Goal: Task Accomplishment & Management: Manage account settings

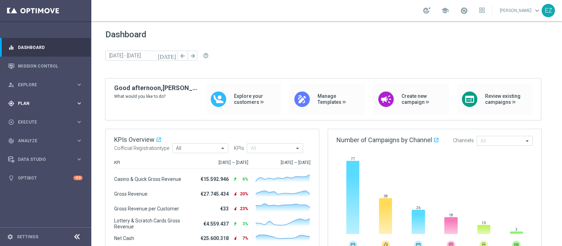
click at [34, 103] on span "Plan" at bounding box center [47, 103] width 58 height 4
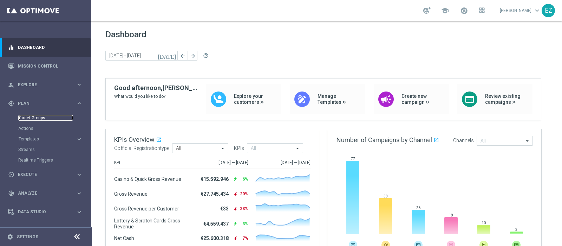
click at [31, 115] on link "Target Groups" at bounding box center [45, 118] width 55 height 6
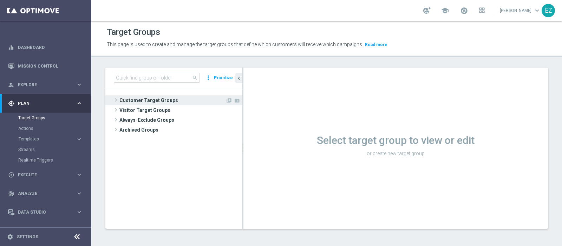
click at [165, 101] on span "Customer Target Groups" at bounding box center [172, 100] width 106 height 10
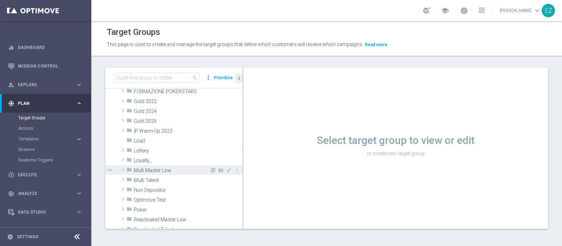
scroll to position [128, 0]
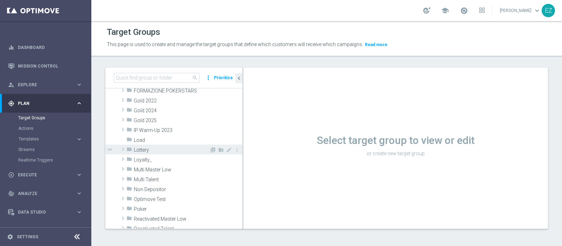
click at [151, 151] on span "Lottery" at bounding box center [172, 150] width 76 height 6
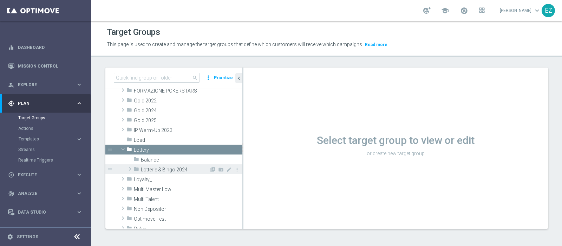
click at [151, 165] on div "folder Lotterie & Bingo 2024" at bounding box center [172, 169] width 76 height 10
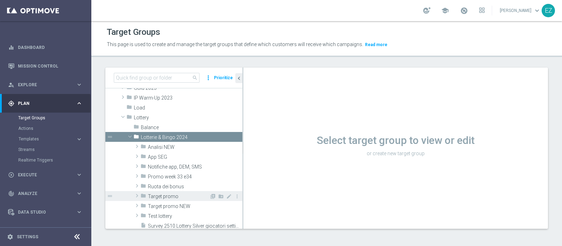
scroll to position [165, 0]
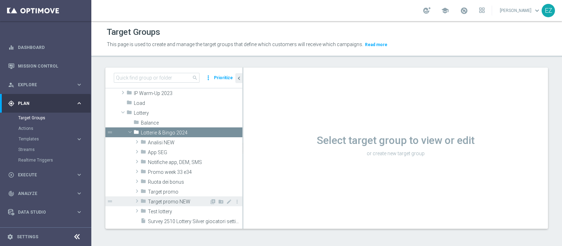
click at [156, 201] on span "Target promo NEW" at bounding box center [178, 202] width 61 height 6
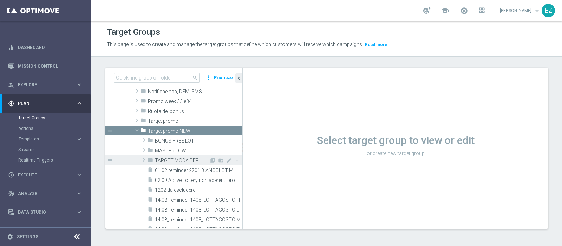
scroll to position [234, 0]
click at [167, 162] on span "TARGET MODA DEP" at bounding box center [182, 160] width 54 height 6
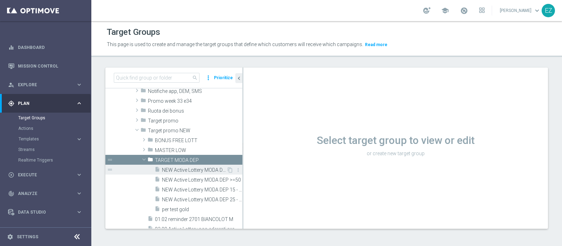
click at [169, 167] on span "NEW Active Lottery MODA DEP <15" at bounding box center [194, 170] width 65 height 6
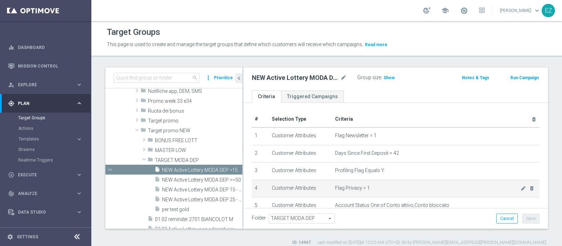
scroll to position [287, 0]
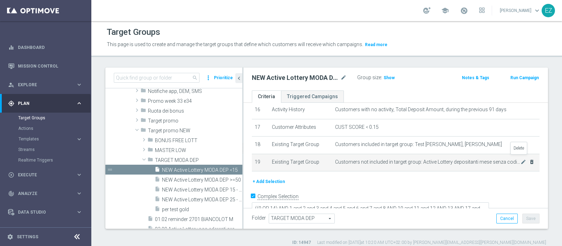
click at [529, 159] on icon "delete_forever" at bounding box center [532, 162] width 6 height 6
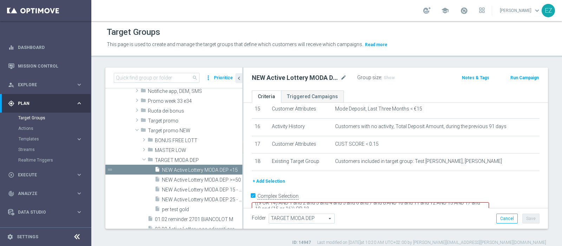
scroll to position [6, 0]
click at [333, 202] on textarea "((9 OR 14) AND 1 and 2 and 3 and 4 and 5 and 6 and 7 and 8 AND 10 and 11 and 12…" at bounding box center [370, 208] width 237 height 12
click at [524, 222] on button "Save" at bounding box center [531, 218] width 17 height 10
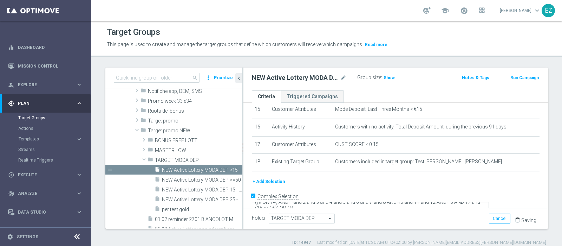
scroll to position [0, 0]
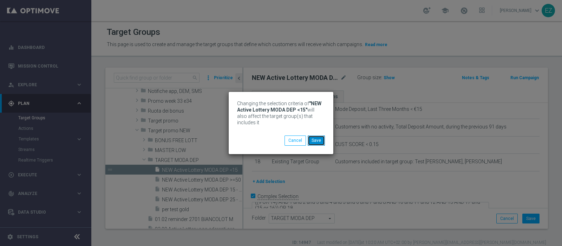
click at [318, 143] on button "Save" at bounding box center [316, 140] width 17 height 10
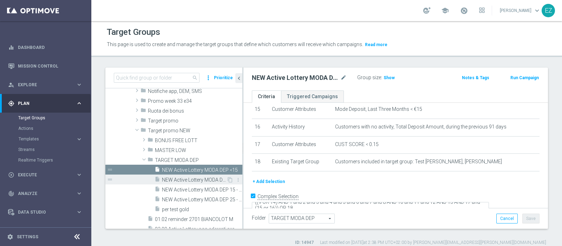
click at [190, 180] on span "NEW Active Lottery MODA DEP >=50" at bounding box center [194, 180] width 65 height 6
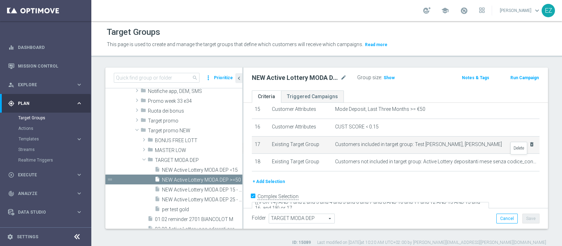
click at [0, 0] on icon "delete_forever" at bounding box center [0, 0] width 0 height 0
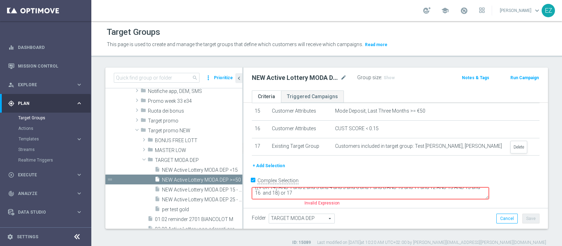
scroll to position [254, 0]
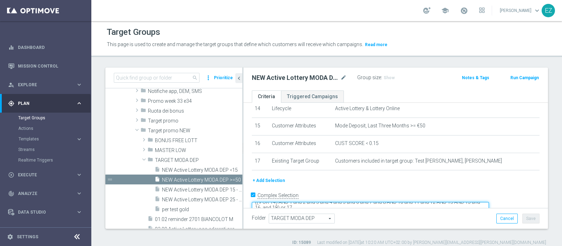
click at [339, 202] on textarea "((9 OR 14) AND 1 and 2 and 3 and 4 and 5 and 6 and 7 and 8 AND 10 and 11 and 12…" at bounding box center [370, 208] width 237 height 12
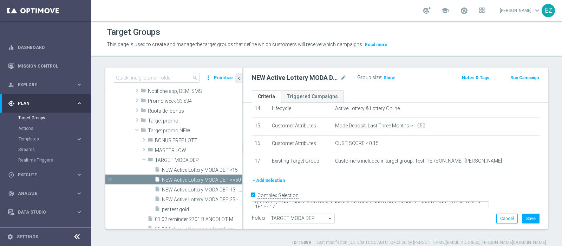
click at [397, 88] on div "NEW Active Lottery MODA DEP >=50 mode_edit Group size : Show Notes & Tags Run C…" at bounding box center [396, 78] width 305 height 23
click at [527, 220] on button "Save" at bounding box center [531, 218] width 17 height 10
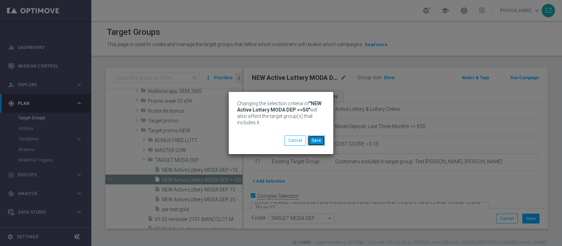
click at [315, 140] on button "Save" at bounding box center [316, 140] width 17 height 10
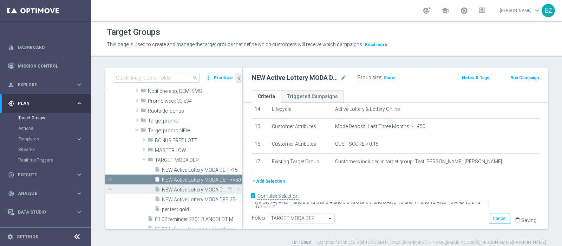
click at [170, 190] on span "NEW Active Lottery MODA DEP 15 - <25" at bounding box center [194, 190] width 65 height 6
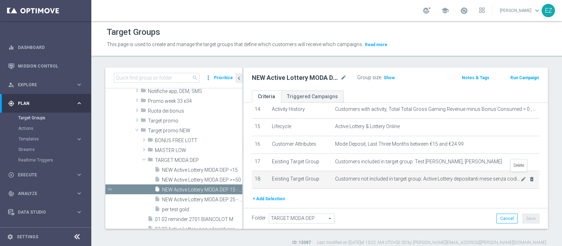
click at [529, 176] on icon "delete_forever" at bounding box center [532, 179] width 6 height 6
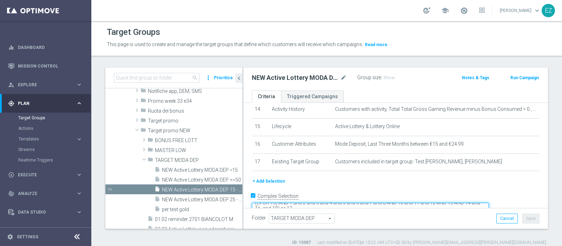
click at [341, 202] on textarea "((9 OR 15) AND 1 and 2 and 3 and 4 and 5 and 6 and 7 and 8 AND 10 and 11 and 12…" at bounding box center [370, 208] width 237 height 12
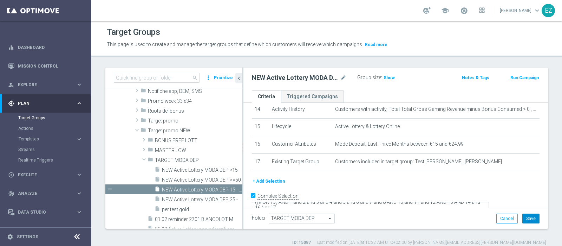
click at [527, 215] on button "Save" at bounding box center [531, 218] width 17 height 10
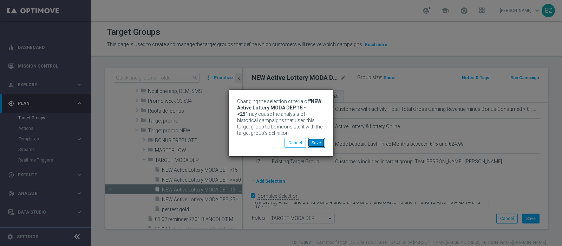
click at [322, 143] on button "Save" at bounding box center [316, 143] width 17 height 10
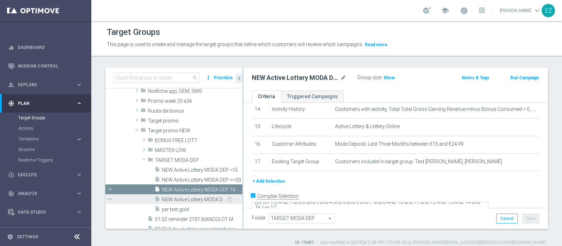
click at [182, 197] on span "NEW Active Lottery MODA DEP 25 - <50" at bounding box center [194, 199] width 65 height 6
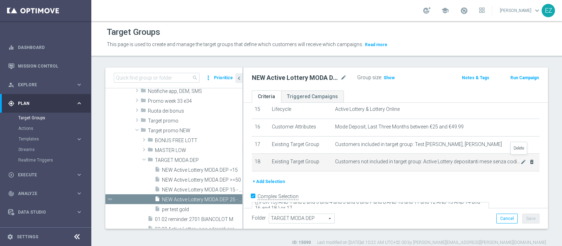
click at [529, 159] on icon "delete_forever" at bounding box center [532, 162] width 6 height 6
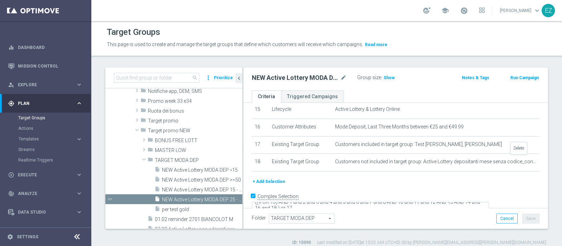
scroll to position [254, 0]
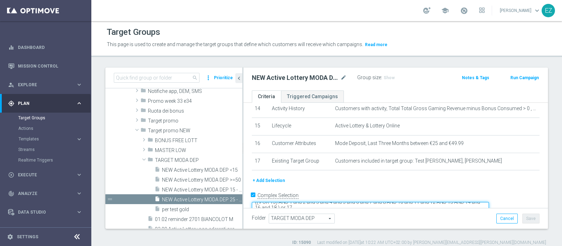
click at [338, 202] on textarea "((9 OR 15) AND 1 and 2 and 3 and 4 and 5 and 6 and 7 and 8 AND 10 and 11 and 12…" at bounding box center [370, 208] width 237 height 12
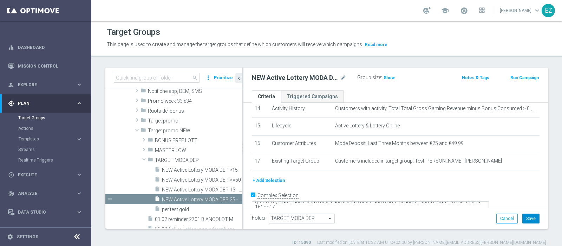
click at [528, 218] on button "Save" at bounding box center [531, 218] width 17 height 10
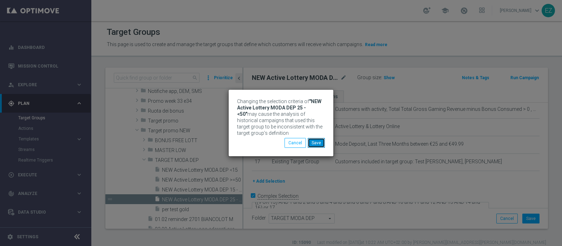
click at [316, 140] on button "Save" at bounding box center [316, 143] width 17 height 10
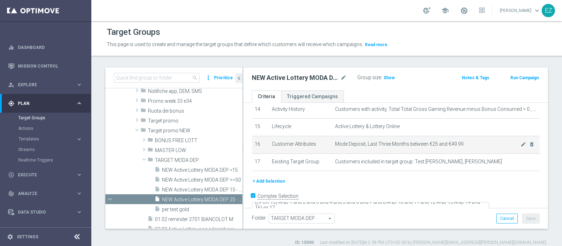
scroll to position [6, 0]
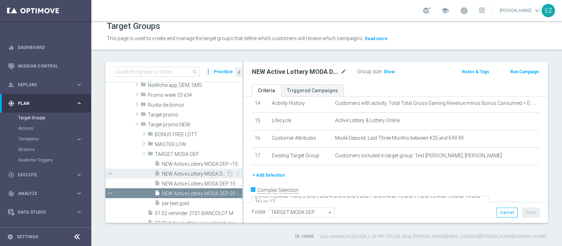
click at [200, 173] on span "NEW Active Lottery MODA DEP >=50" at bounding box center [194, 174] width 65 height 6
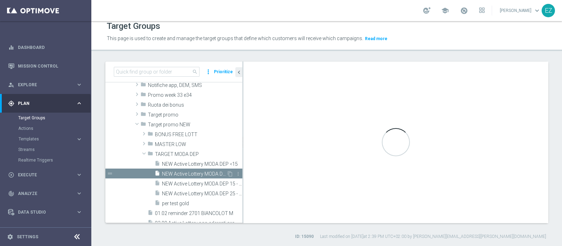
type textarea "((9 OR 14) AND 1 and 2 and 3 and 4 and 5 and 6 and 7 and 8 AND 10 and 11 and 12…"
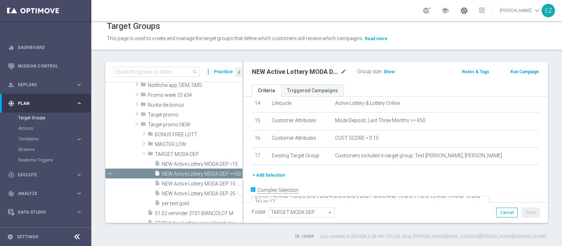
click at [468, 10] on span at bounding box center [464, 11] width 8 height 8
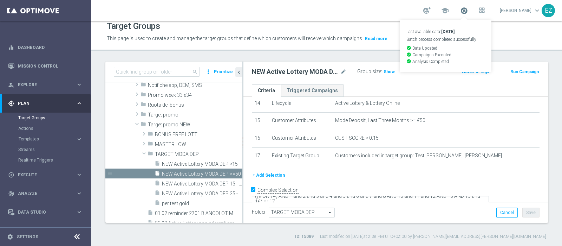
click at [468, 10] on span at bounding box center [464, 11] width 8 height 8
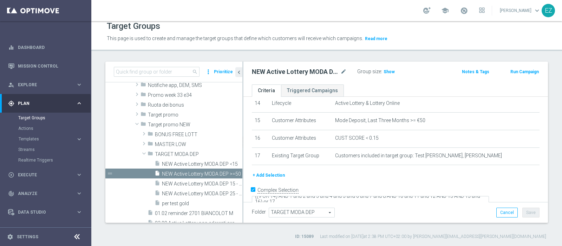
click at [524, 72] on button "Run Campaign" at bounding box center [525, 72] width 30 height 8
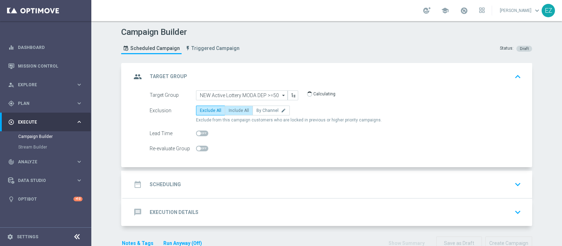
click at [235, 105] on label "Include All" at bounding box center [239, 110] width 28 height 10
click at [233, 109] on input "Include All" at bounding box center [231, 111] width 5 height 5
radio input "true"
click at [176, 181] on h2 "Scheduling" at bounding box center [165, 184] width 31 height 7
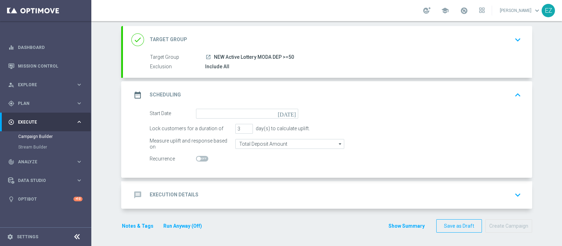
scroll to position [37, 0]
click at [288, 112] on icon "[DATE]" at bounding box center [288, 113] width 21 height 8
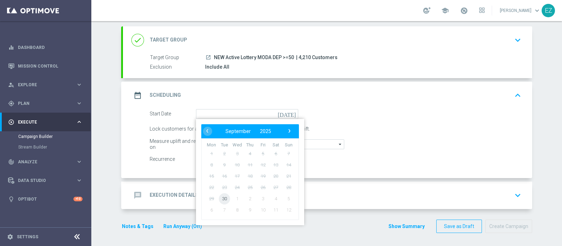
click at [220, 202] on span "30" at bounding box center [224, 198] width 11 height 11
type input "30 Sep 2025"
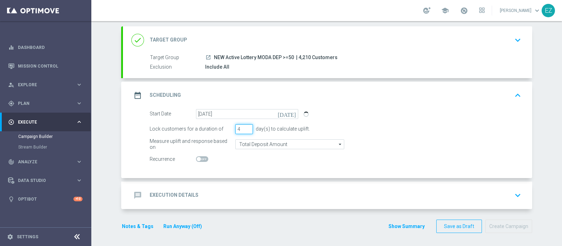
click at [244, 126] on input "4" at bounding box center [244, 129] width 18 height 10
type input "5"
click at [244, 126] on input "5" at bounding box center [244, 129] width 18 height 10
click at [179, 189] on div "message Execution Details" at bounding box center [164, 195] width 67 height 13
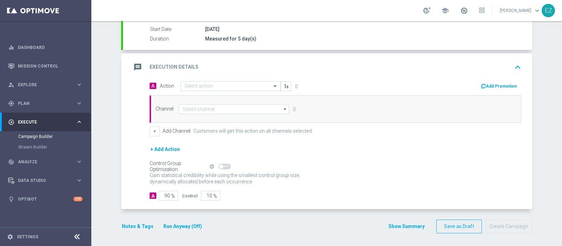
scroll to position [116, 0]
click at [199, 84] on input "text" at bounding box center [223, 87] width 78 height 6
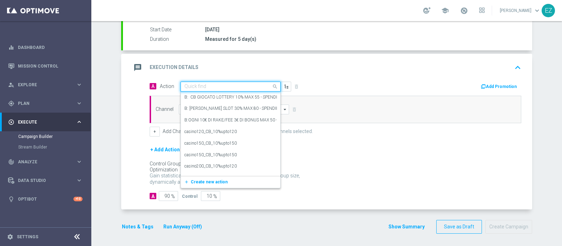
click at [199, 85] on input "text" at bounding box center [223, 87] width 78 height 6
paste input "DEP_20€"
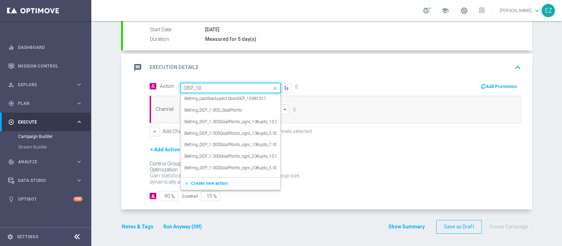
type input "DEP_100"
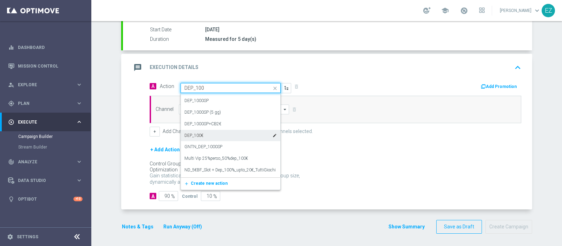
scroll to position [67, 0]
click at [209, 134] on div "DEP_100€ edit" at bounding box center [230, 135] width 92 height 12
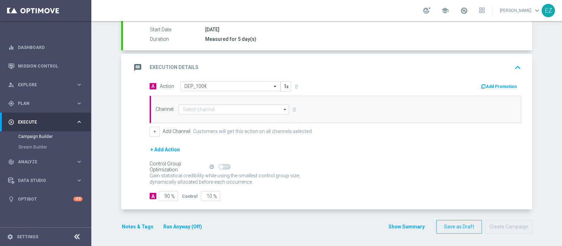
click at [487, 84] on button "Add Promotion" at bounding box center [499, 87] width 39 height 8
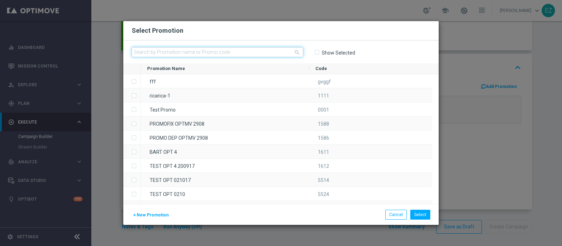
click at [186, 52] on input "text" at bounding box center [217, 52] width 171 height 10
paste input "3009 LOT DEP T"
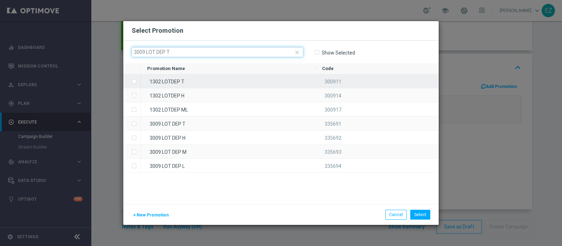
type input "3009 LOT DEP T"
click at [186, 83] on div "1302 LOTDEP T" at bounding box center [228, 81] width 175 height 14
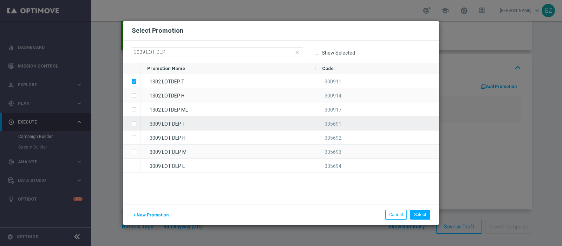
click at [138, 123] on label "Press SPACE to select this row." at bounding box center [139, 124] width 2 height 6
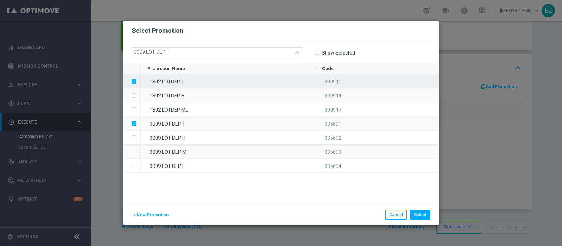
click at [138, 82] on label "Press SPACE to deselect this row." at bounding box center [139, 82] width 2 height 6
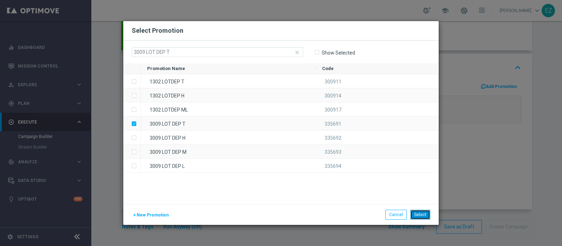
click at [417, 214] on button "Select" at bounding box center [420, 214] width 20 height 10
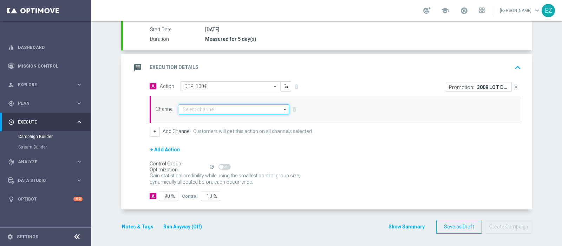
click at [235, 108] on input at bounding box center [234, 109] width 110 height 10
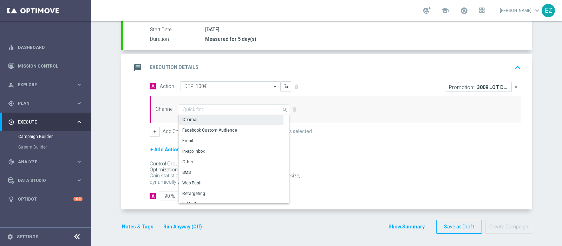
click at [217, 117] on div "Optimail" at bounding box center [231, 120] width 105 height 10
type input "Optimail"
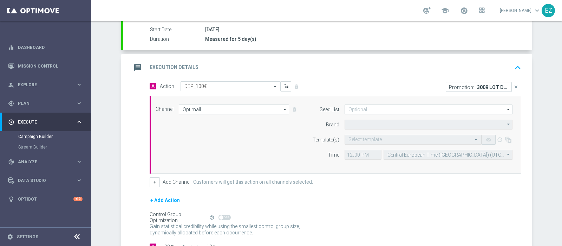
type input "Sisal Marketing"
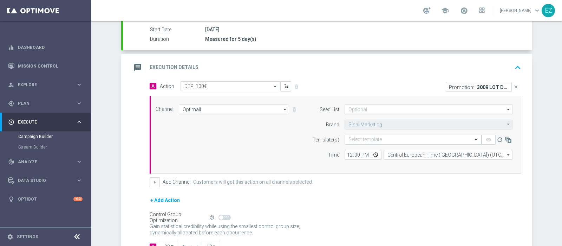
click at [150, 131] on div "Channel Optimail Optimail arrow_drop_down Show Selected 1 of 20 Optimail" at bounding box center [334, 134] width 368 height 60
click at [150, 181] on button "+" at bounding box center [155, 182] width 10 height 10
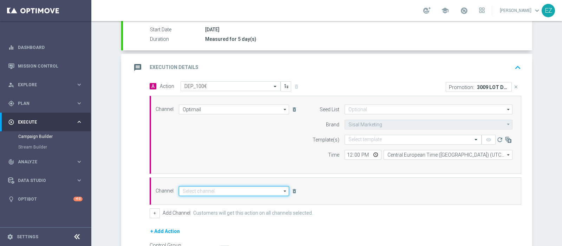
click at [188, 187] on input at bounding box center [234, 191] width 110 height 10
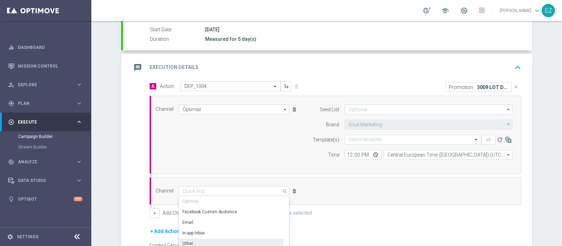
click at [183, 240] on div "Other" at bounding box center [187, 243] width 11 height 6
type input "Other"
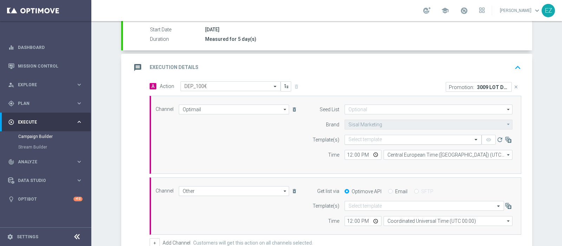
click at [357, 137] on input "text" at bounding box center [406, 140] width 115 height 6
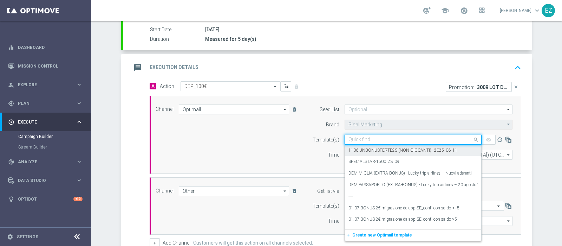
paste input "3009 LOT DEP T"
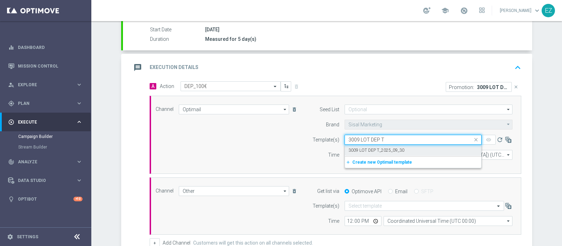
click at [376, 150] on label "3009 LOT DEP T_2025_09_30" at bounding box center [377, 150] width 56 height 6
type input "3009 LOT DEP T"
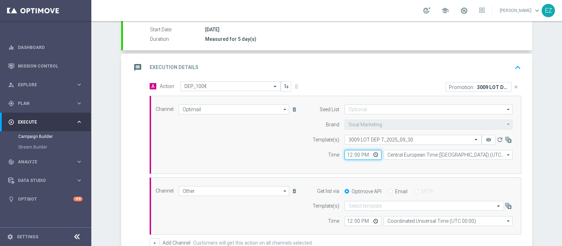
click at [345, 155] on input "12:00" at bounding box center [363, 155] width 37 height 10
type input "16:00"
click at [388, 191] on input "Email" at bounding box center [390, 191] width 5 height 5
radio input "true"
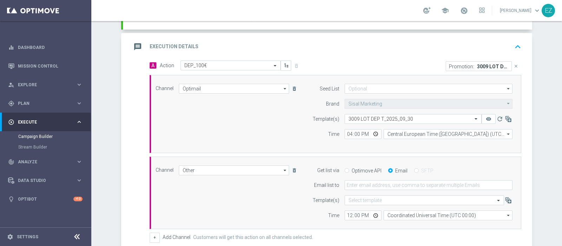
scroll to position [140, 0]
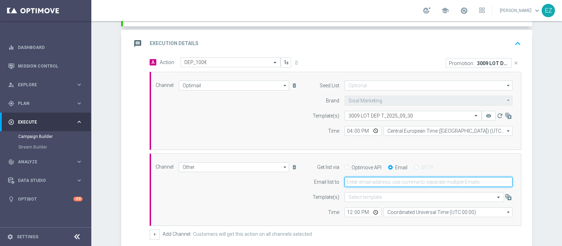
click at [350, 177] on input "email" at bounding box center [429, 182] width 168 height 10
type input "elena.zarbin@sisal.it"
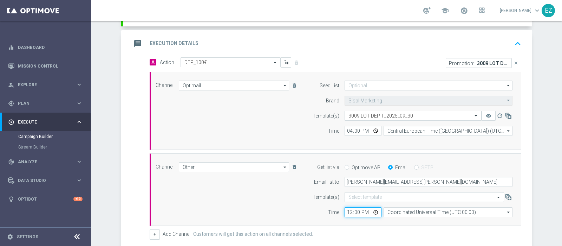
click at [349, 210] on input "12:00" at bounding box center [363, 212] width 37 height 10
type input "16:00"
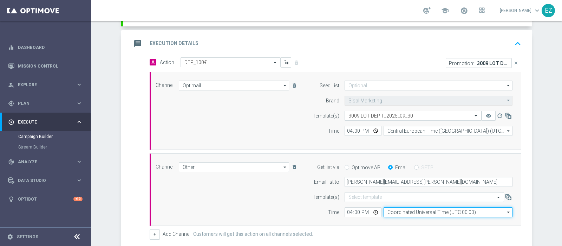
click at [414, 212] on input "Coordinated Universal Time (UTC 00:00)" at bounding box center [448, 212] width 129 height 10
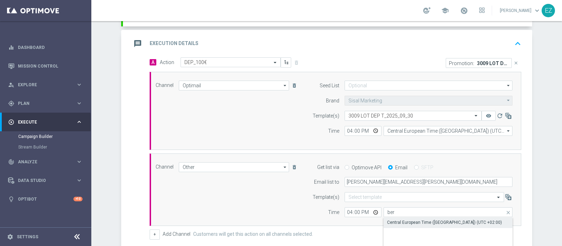
click at [414, 219] on div "Central European Time (Berlin) (UTC +02:00)" at bounding box center [444, 222] width 115 height 6
type input "Central European Time (Berlin) (UTC +02:00)"
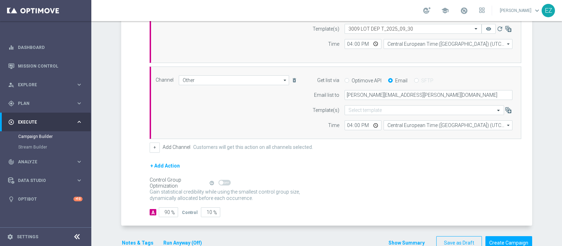
scroll to position [243, 0]
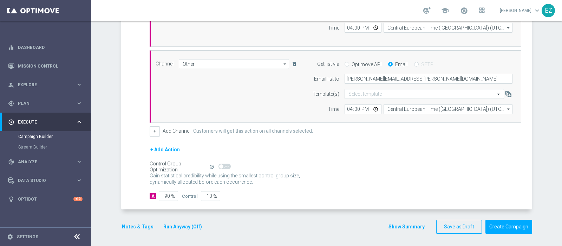
click at [141, 227] on button "Notes & Tags" at bounding box center [137, 226] width 33 height 9
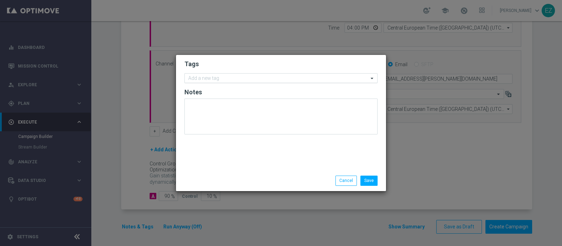
click at [226, 79] on input "text" at bounding box center [278, 79] width 180 height 6
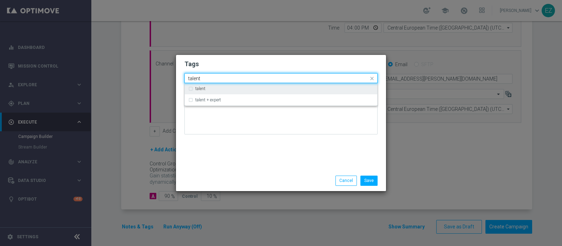
click at [223, 88] on div "talent" at bounding box center [284, 88] width 179 height 4
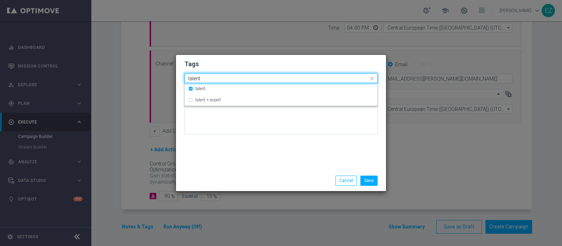
click at [189, 77] on input "talent" at bounding box center [278, 79] width 180 height 6
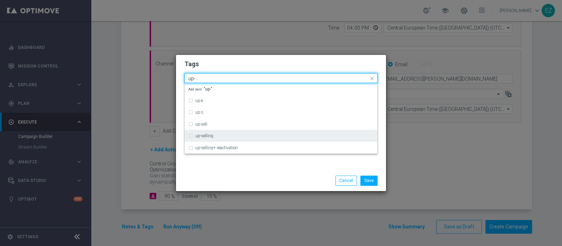
click at [200, 135] on label "up-selling" at bounding box center [204, 136] width 18 height 4
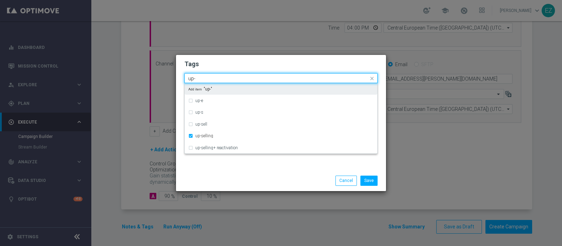
drag, startPoint x: 205, startPoint y: 79, endPoint x: 131, endPoint y: 80, distance: 74.5
click at [131, 80] on modal-container "Tags Quick find × talent × up-selling up- up-e up-s up-sell up-selling up-selli…" at bounding box center [281, 123] width 562 height 246
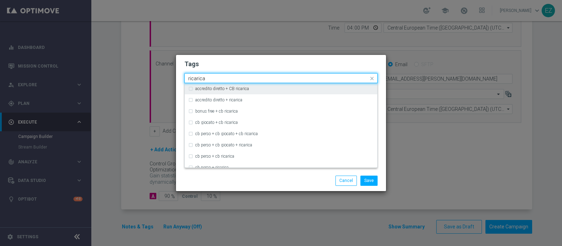
click at [223, 76] on input "ricarica" at bounding box center [278, 79] width 180 height 6
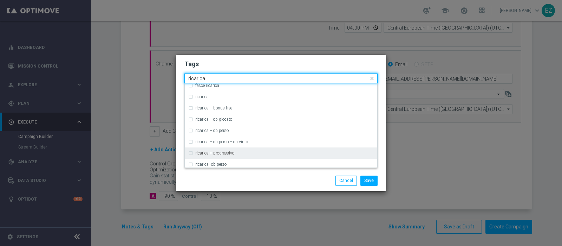
scroll to position [230, 0]
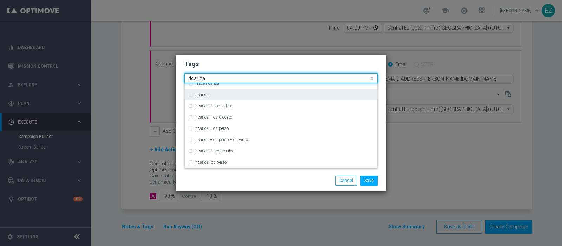
click at [206, 94] on label "ricarica" at bounding box center [201, 94] width 13 height 4
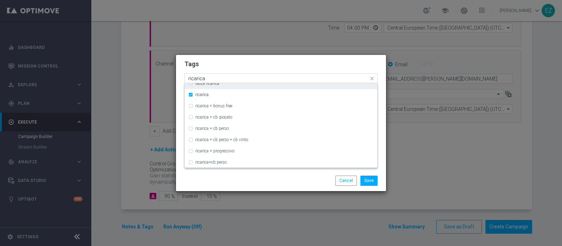
click at [200, 78] on input "ricarica" at bounding box center [278, 79] width 180 height 6
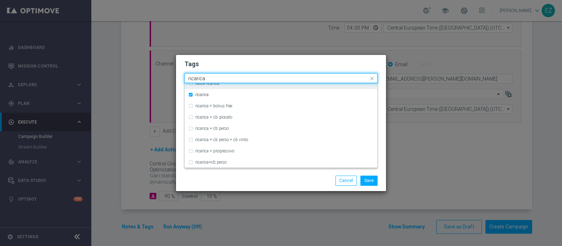
click at [200, 78] on input "ricarica" at bounding box center [278, 79] width 180 height 6
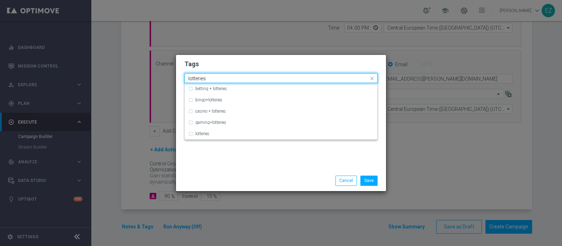
scroll to position [0, 0]
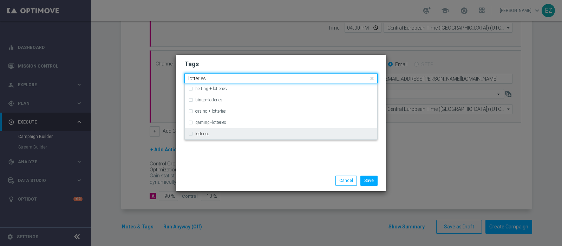
click at [204, 132] on label "lotteries" at bounding box center [202, 133] width 14 height 4
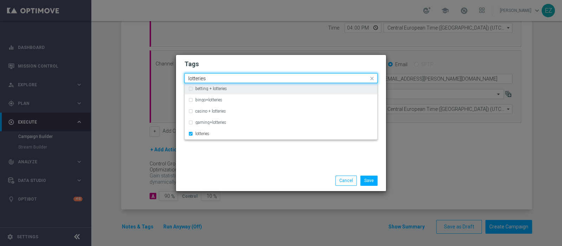
click at [194, 78] on input "lotteries" at bounding box center [278, 79] width 180 height 6
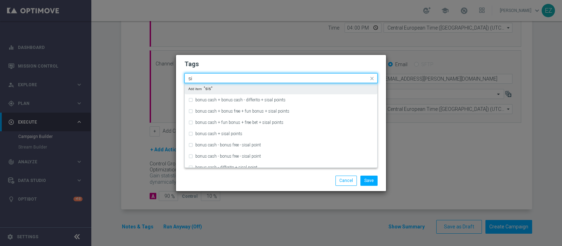
type input "s"
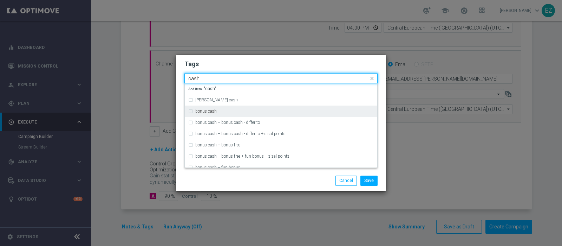
click at [207, 110] on label "bonus cash" at bounding box center [205, 111] width 21 height 4
type input "cash"
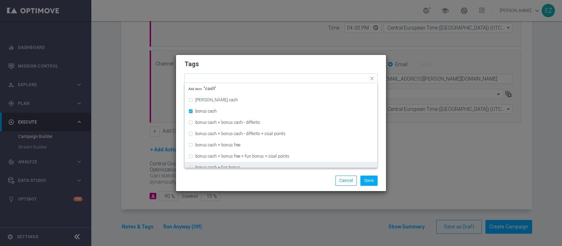
click at [284, 177] on div "Save Cancel" at bounding box center [315, 180] width 136 height 10
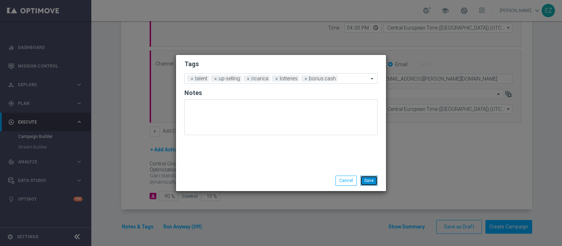
click at [371, 180] on button "Save" at bounding box center [369, 180] width 17 height 10
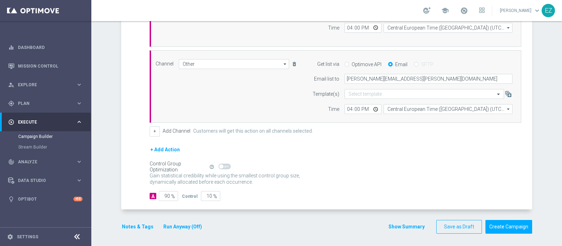
click at [404, 227] on button "Show Summary" at bounding box center [406, 226] width 37 height 8
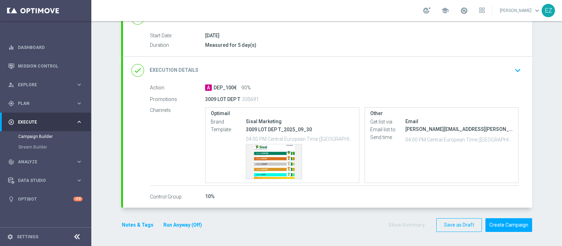
scroll to position [109, 0]
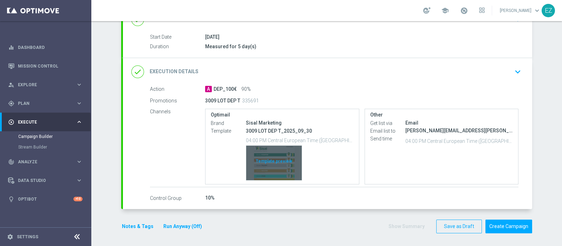
click at [274, 162] on div "Template preview" at bounding box center [274, 162] width 56 height 34
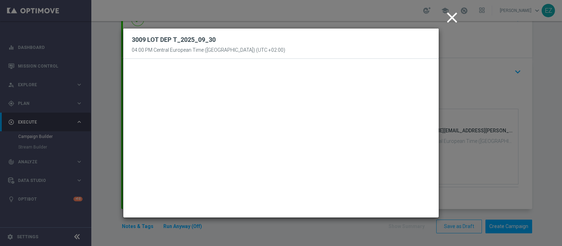
click at [452, 19] on icon "close" at bounding box center [452, 18] width 18 height 18
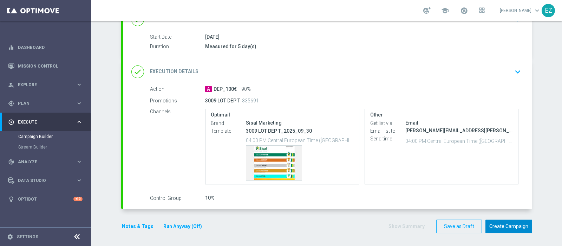
click at [497, 221] on button "Create Campaign" at bounding box center [509, 226] width 47 height 14
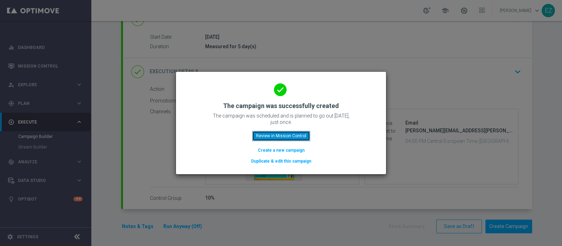
click at [267, 132] on button "Review in Mission Control" at bounding box center [281, 136] width 58 height 10
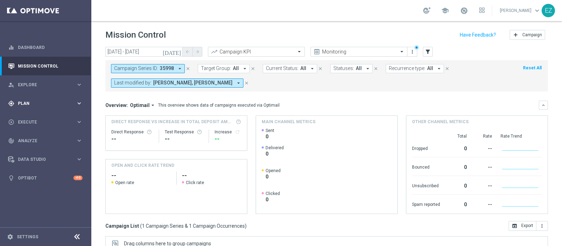
click at [20, 104] on span "Plan" at bounding box center [47, 103] width 58 height 4
click at [24, 118] on link "Target Groups" at bounding box center [45, 118] width 55 height 6
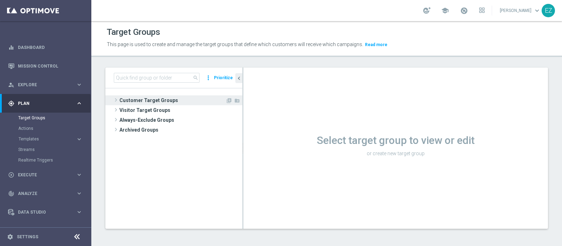
click at [158, 99] on span "Customer Target Groups" at bounding box center [172, 100] width 106 height 10
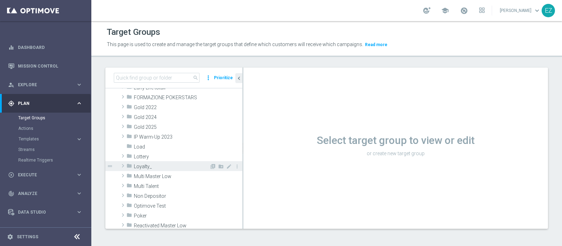
scroll to position [122, 0]
click at [150, 155] on span "Lottery" at bounding box center [172, 156] width 76 height 6
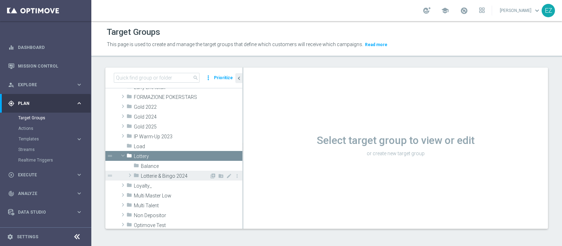
click at [150, 174] on span "Lotterie & Bingo 2024" at bounding box center [175, 176] width 69 height 6
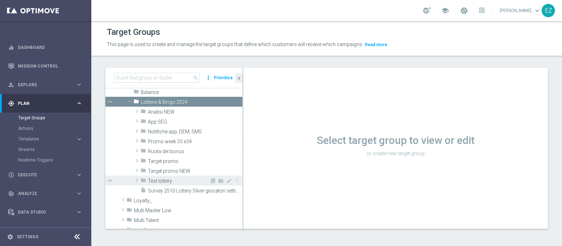
scroll to position [194, 0]
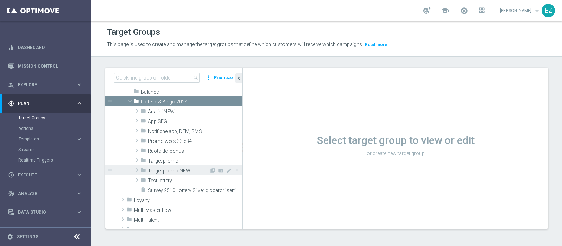
click at [175, 166] on div "folder Target promo NEW" at bounding box center [175, 170] width 69 height 10
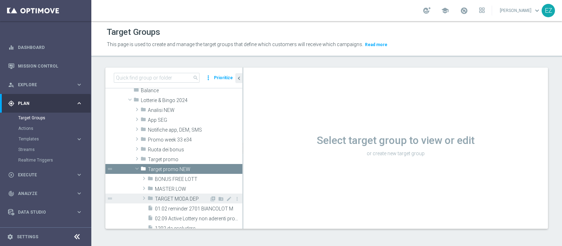
click at [178, 194] on div "folder TARGET MODA DEP" at bounding box center [179, 198] width 62 height 10
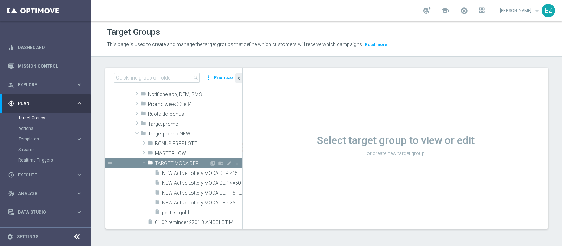
scroll to position [241, 0]
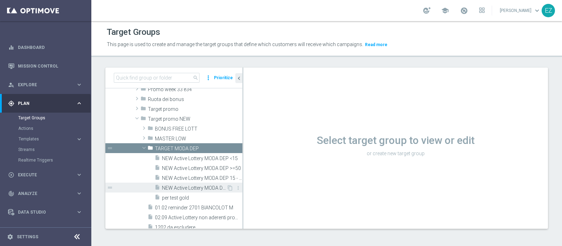
click at [193, 186] on span "NEW Active Lottery MODA DEP 25 - <50" at bounding box center [194, 188] width 65 height 6
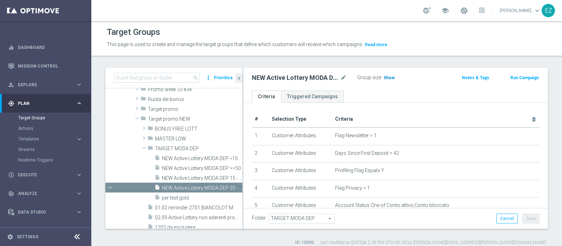
click at [388, 77] on span "Show" at bounding box center [389, 77] width 11 height 5
click at [520, 78] on button "Run Campaign" at bounding box center [525, 78] width 30 height 8
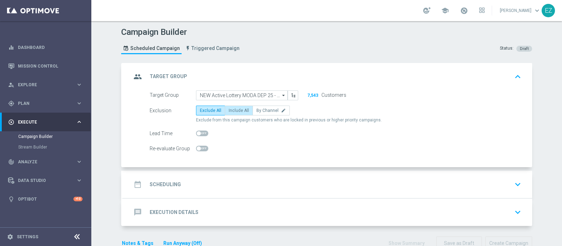
click at [228, 114] on label "Include All" at bounding box center [239, 110] width 28 height 10
click at [229, 114] on input "Include All" at bounding box center [231, 111] width 5 height 5
radio input "true"
click at [154, 184] on h2 "Scheduling" at bounding box center [165, 184] width 31 height 7
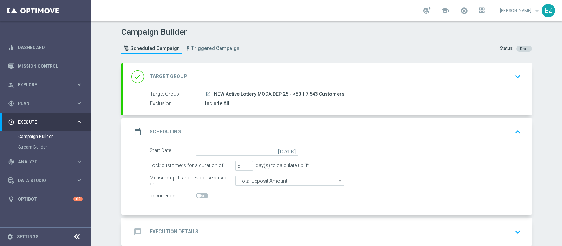
scroll to position [13, 0]
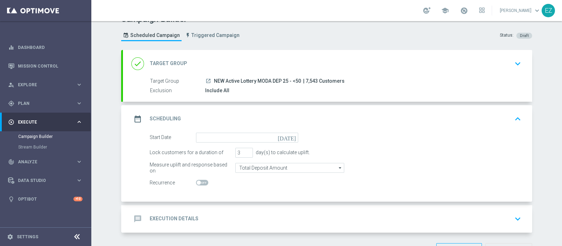
click at [288, 137] on icon "[DATE]" at bounding box center [288, 136] width 21 height 8
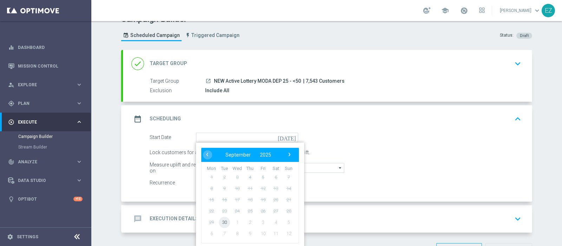
click at [222, 218] on span "30" at bounding box center [224, 221] width 11 height 11
type input "30 Sep 2025"
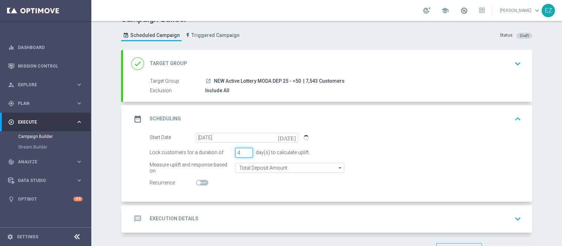
click at [244, 151] on input "4" at bounding box center [244, 153] width 18 height 10
type input "5"
click at [244, 151] on input "5" at bounding box center [244, 153] width 18 height 10
click at [169, 220] on h2 "Execution Details" at bounding box center [174, 218] width 49 height 7
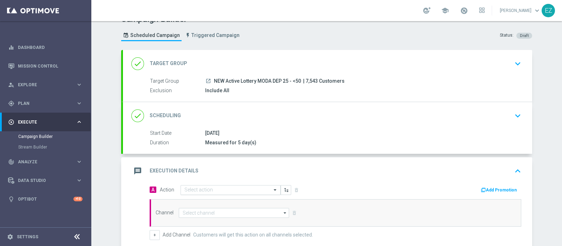
click at [216, 188] on input "text" at bounding box center [223, 190] width 78 height 6
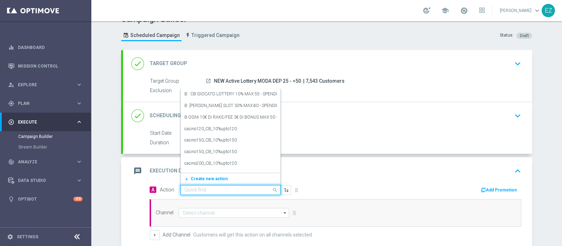
paste input "3009 LOT DEP H"
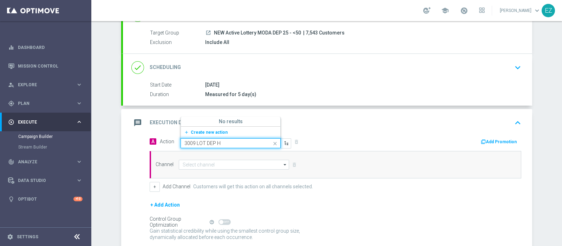
scroll to position [61, 0]
click at [232, 138] on div "Quick find 3009 LOT DEP H" at bounding box center [231, 143] width 100 height 10
drag, startPoint x: 162, startPoint y: 137, endPoint x: 136, endPoint y: 136, distance: 26.0
click at [136, 136] on div "A Action Quick find 3009 LOT DEP H No results add_new Create new action delete_…" at bounding box center [327, 200] width 409 height 128
paste input "DEP_20€"
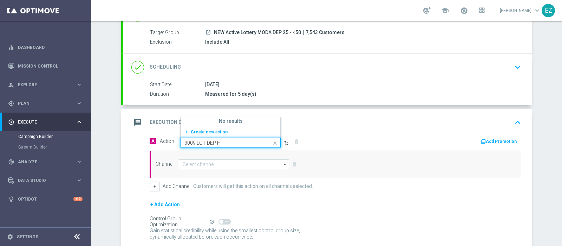
type input "DEP_20€"
click at [194, 106] on label "DEP_20€" at bounding box center [192, 108] width 17 height 6
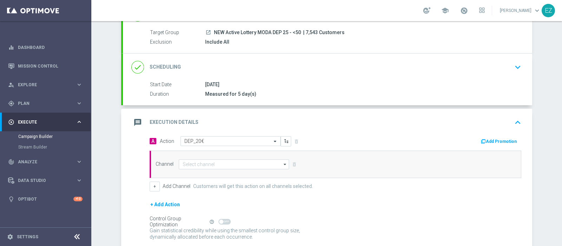
click at [494, 136] on div "Add Promotion" at bounding box center [431, 140] width 191 height 9
click at [491, 141] on button "Add Promotion" at bounding box center [499, 141] width 39 height 8
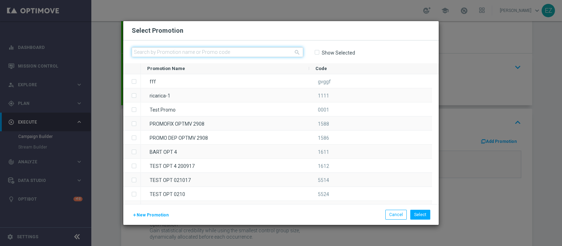
click at [214, 48] on input "text" at bounding box center [217, 52] width 171 height 10
paste input "3009 LOT DEP H"
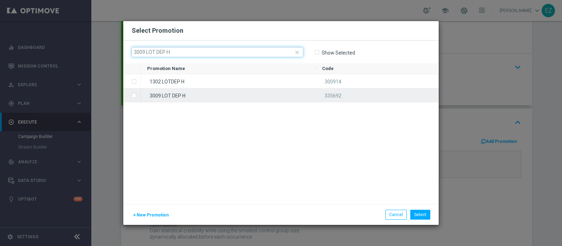
type input "3009 LOT DEP H"
click at [180, 94] on div "3009 LOT DEP H" at bounding box center [228, 95] width 175 height 14
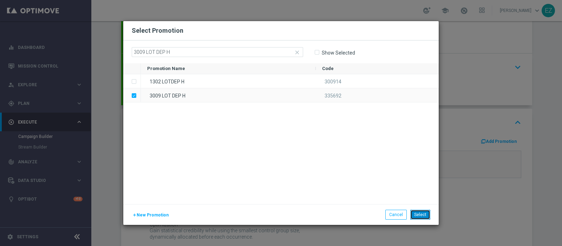
click at [426, 214] on button "Select" at bounding box center [420, 214] width 20 height 10
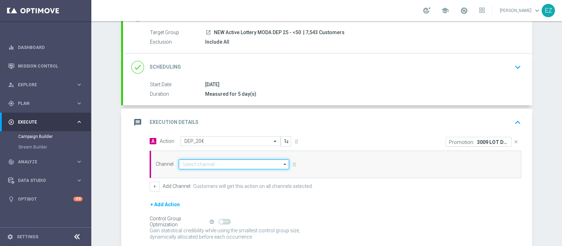
click at [203, 165] on input at bounding box center [234, 164] width 110 height 10
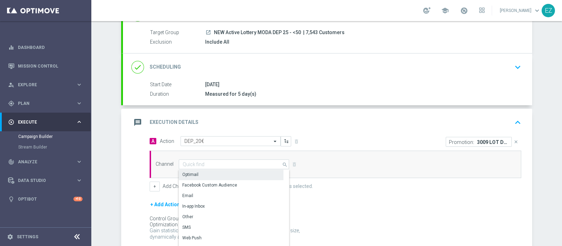
click at [200, 171] on div "Optimail" at bounding box center [231, 174] width 105 height 10
type input "Optimail"
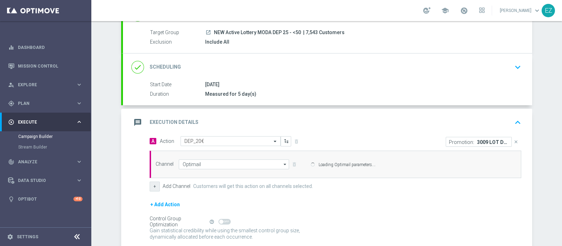
click at [151, 186] on button "+" at bounding box center [155, 186] width 10 height 10
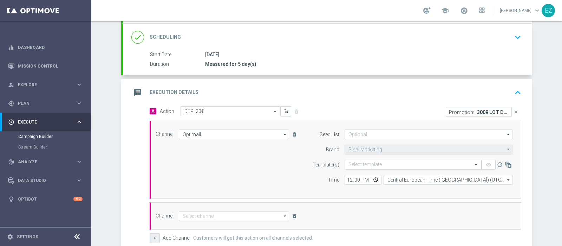
scroll to position [149, 0]
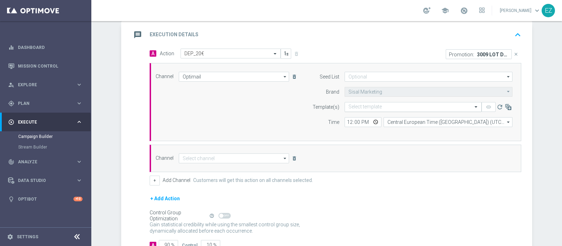
click at [384, 106] on input "text" at bounding box center [406, 107] width 115 height 6
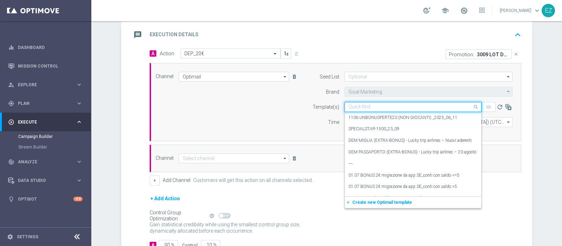
paste input "3009 LOT DEP H"
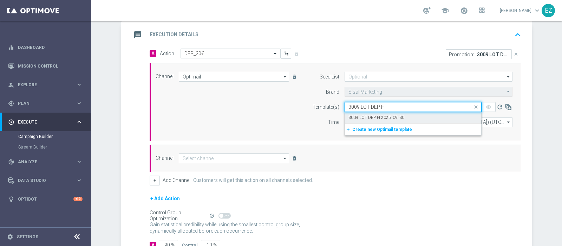
click at [378, 118] on label "3009 LOT DEP H 2025_09_30" at bounding box center [377, 118] width 56 height 6
type input "3009 LOT DEP H"
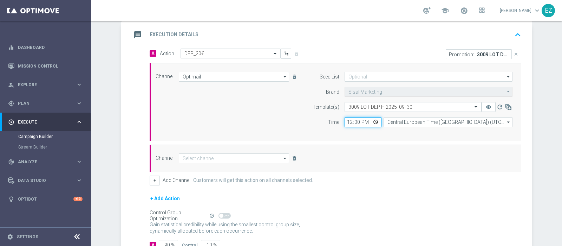
click at [346, 124] on input "12:00" at bounding box center [363, 122] width 37 height 10
type input "16:00"
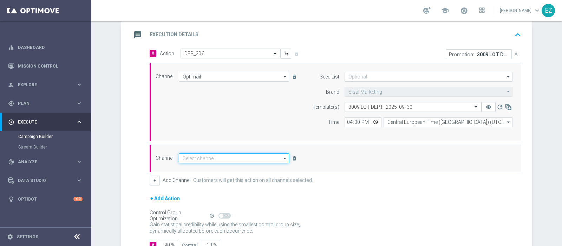
click at [218, 157] on input at bounding box center [234, 158] width 110 height 10
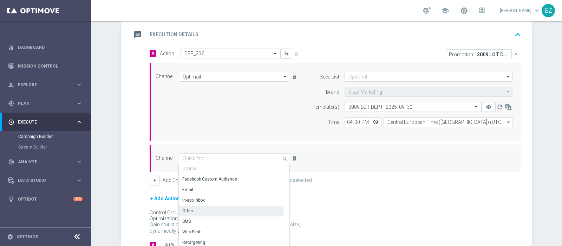
click at [190, 210] on div "Other" at bounding box center [231, 211] width 105 height 10
type input "Other"
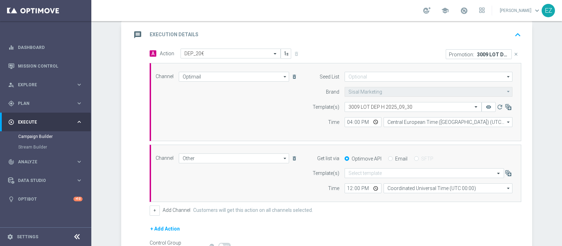
scroll to position [228, 0]
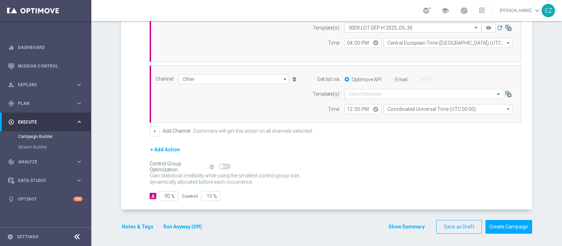
click at [388, 80] on input "Email" at bounding box center [390, 80] width 5 height 5
radio input "true"
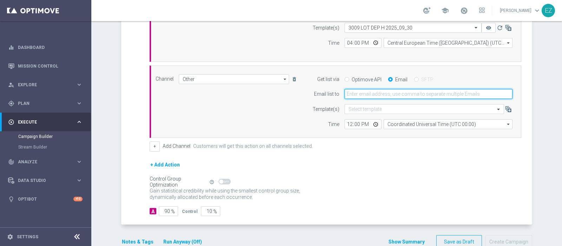
click at [364, 95] on input "email" at bounding box center [429, 94] width 168 height 10
type input "elena.zarbin@sisal.it"
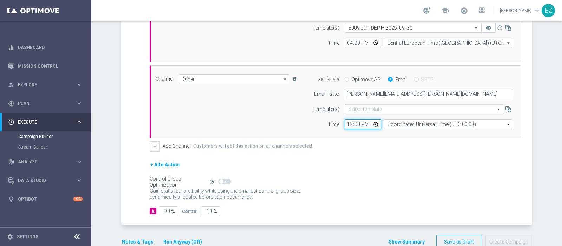
click at [346, 124] on input "12:00" at bounding box center [363, 124] width 37 height 10
type input "16:00"
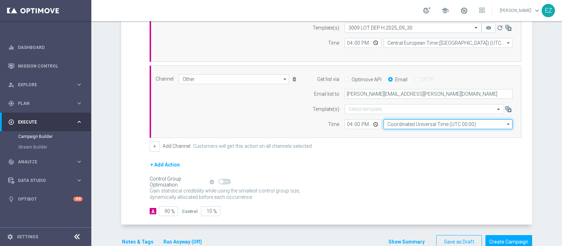
click at [400, 122] on input "Coordinated Universal Time (UTC 00:00)" at bounding box center [448, 124] width 129 height 10
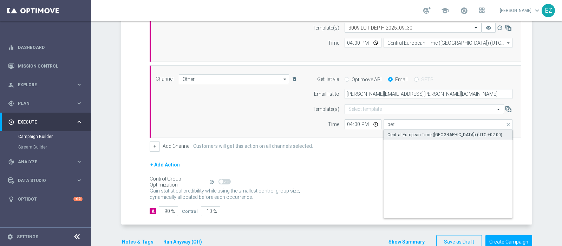
click at [408, 132] on div "Central European Time (Berlin) (UTC +02:00)" at bounding box center [445, 134] width 115 height 6
type input "Central European Time (Berlin) (UTC +02:00)"
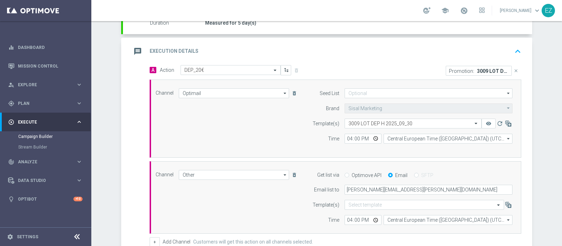
scroll to position [243, 0]
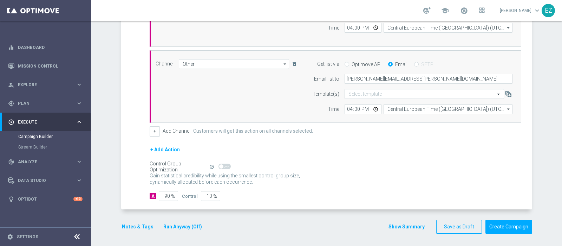
click at [140, 222] on button "Notes & Tags" at bounding box center [137, 226] width 33 height 9
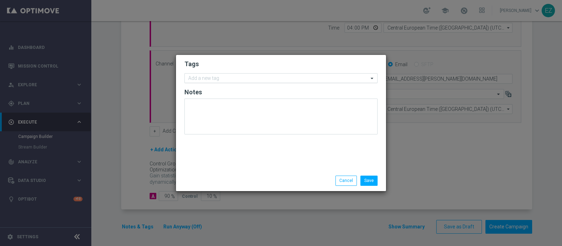
click at [242, 78] on input "text" at bounding box center [278, 79] width 180 height 6
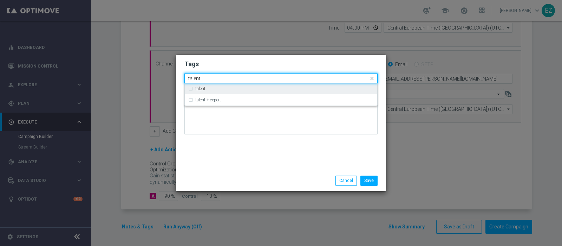
click at [214, 85] on div "talent" at bounding box center [281, 88] width 186 height 11
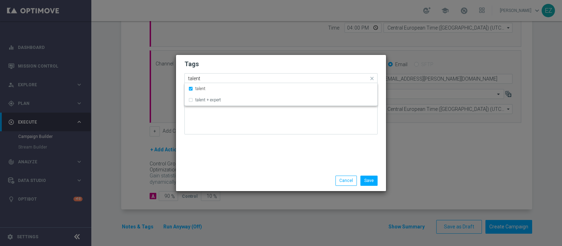
click at [186, 76] on div "Quick find × talent talent" at bounding box center [277, 78] width 184 height 9
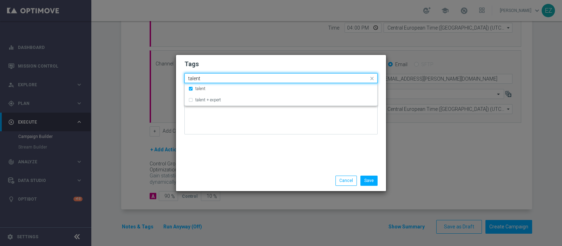
click at [186, 76] on div "Quick find × talent talent" at bounding box center [277, 78] width 184 height 9
click at [195, 80] on input "talent" at bounding box center [278, 79] width 180 height 6
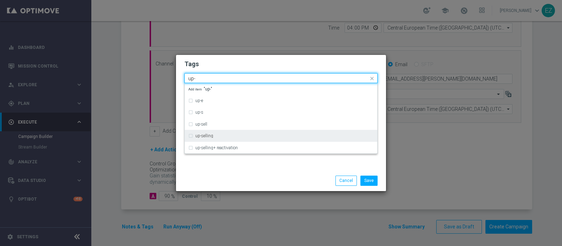
click at [207, 137] on label "up-selling" at bounding box center [204, 136] width 18 height 4
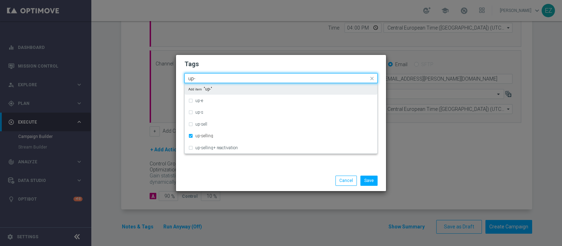
drag, startPoint x: 208, startPoint y: 81, endPoint x: 117, endPoint y: 82, distance: 91.0
click at [117, 82] on modal-container "Tags Quick find × talent × up-selling up- up-e up-s up-sell up-selling up-selli…" at bounding box center [281, 123] width 562 height 246
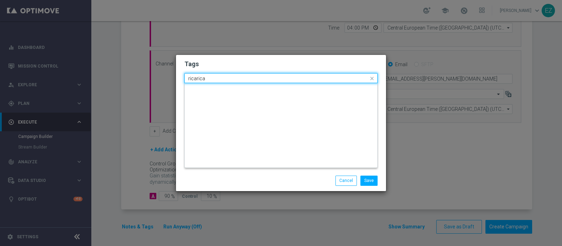
scroll to position [206, 0]
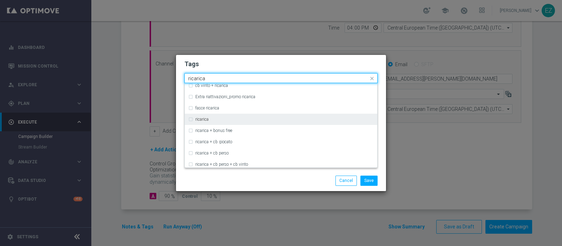
click at [197, 116] on div "ricarica" at bounding box center [281, 119] width 186 height 11
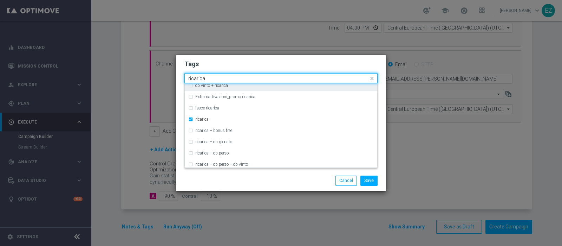
click at [200, 77] on input "ricarica" at bounding box center [278, 79] width 180 height 6
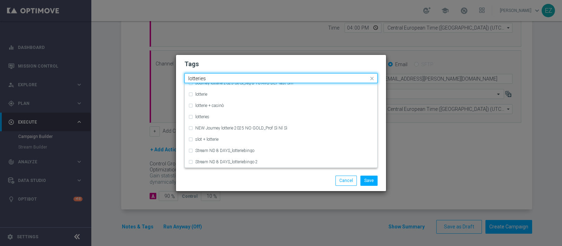
scroll to position [0, 0]
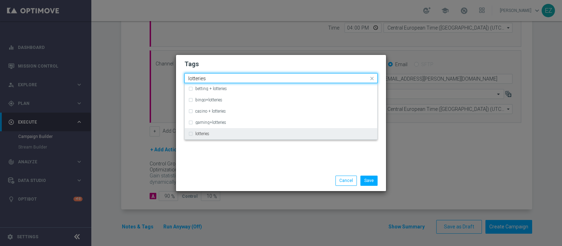
click at [200, 131] on label "lotteries" at bounding box center [202, 133] width 14 height 4
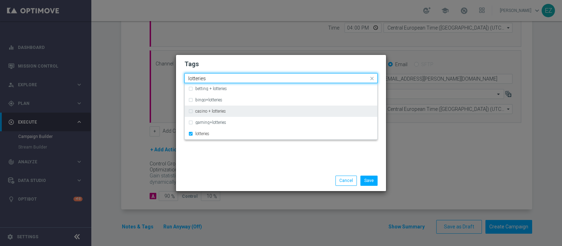
click at [198, 78] on input "lotteries" at bounding box center [278, 79] width 180 height 6
type input "s"
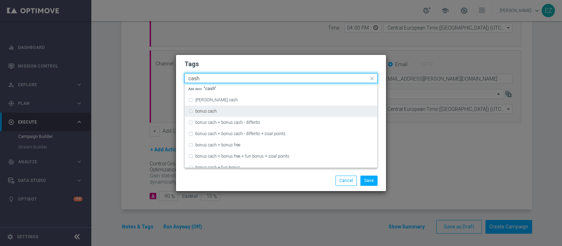
click at [206, 112] on label "bonus cash" at bounding box center [205, 111] width 21 height 4
type input "cash"
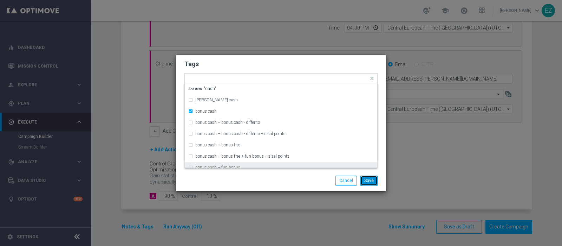
click at [371, 179] on button "Save" at bounding box center [369, 180] width 17 height 10
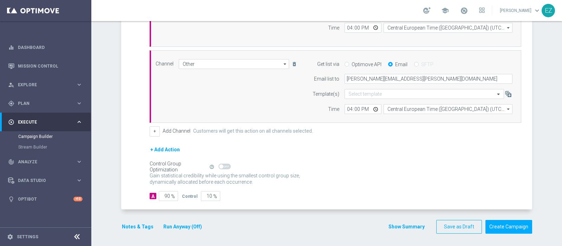
click at [408, 226] on button "Show Summary" at bounding box center [406, 226] width 37 height 8
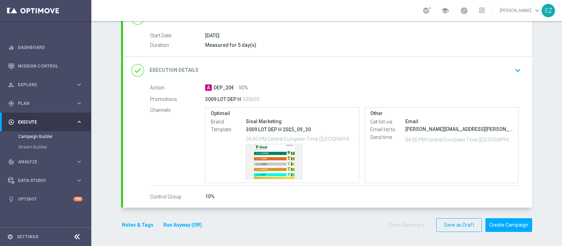
scroll to position [109, 0]
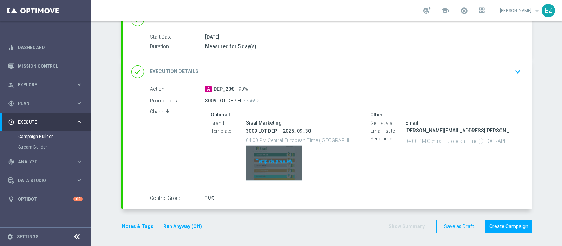
click at [279, 156] on div "Template preview" at bounding box center [274, 162] width 56 height 34
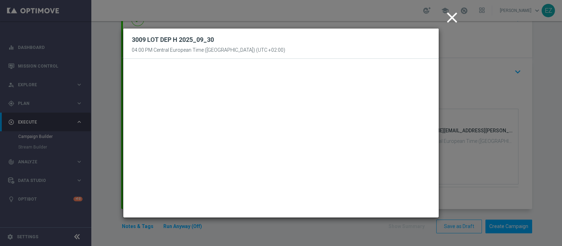
click at [452, 21] on icon "close" at bounding box center [452, 18] width 18 height 18
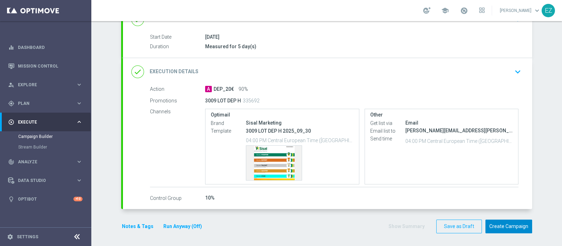
click at [494, 229] on button "Create Campaign" at bounding box center [509, 226] width 47 height 14
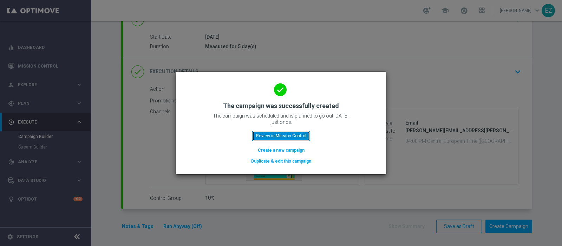
click at [275, 136] on button "Review in Mission Control" at bounding box center [281, 136] width 58 height 10
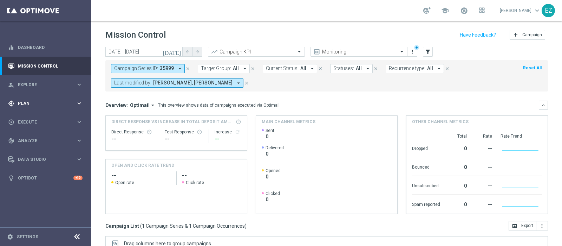
click at [25, 103] on span "Plan" at bounding box center [47, 103] width 58 height 4
click at [35, 114] on div "Target Groups" at bounding box center [54, 117] width 72 height 11
click at [35, 117] on link "Target Groups" at bounding box center [45, 118] width 55 height 6
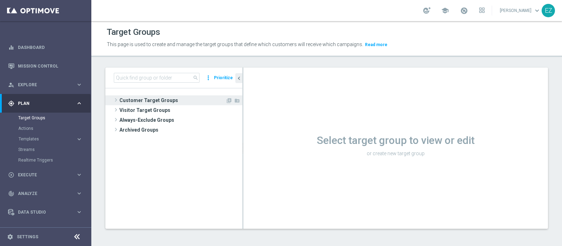
click at [157, 104] on span "Customer Target Groups" at bounding box center [172, 100] width 106 height 10
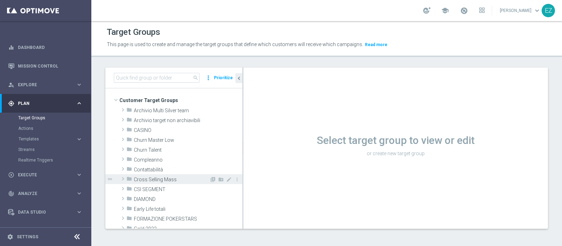
scroll to position [97, 0]
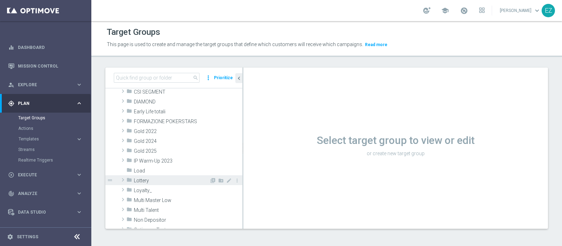
click at [147, 179] on span "Lottery" at bounding box center [172, 180] width 76 height 6
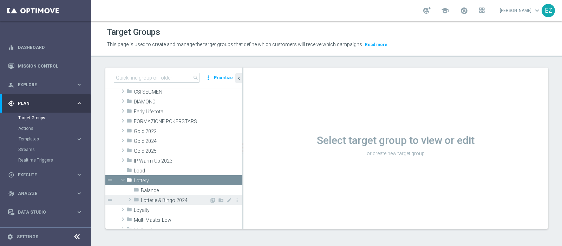
click at [155, 197] on span "Lotterie & Bingo 2024" at bounding box center [175, 200] width 69 height 6
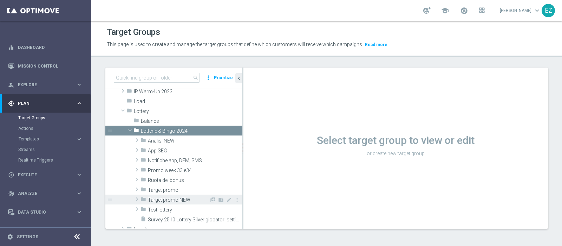
scroll to position [168, 0]
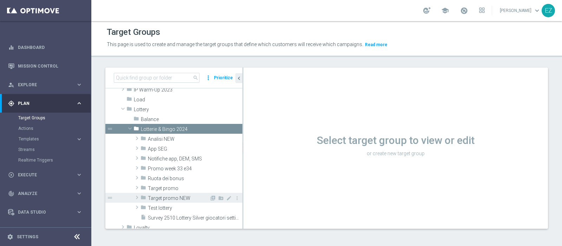
click at [170, 195] on span "Target promo NEW" at bounding box center [178, 198] width 61 height 6
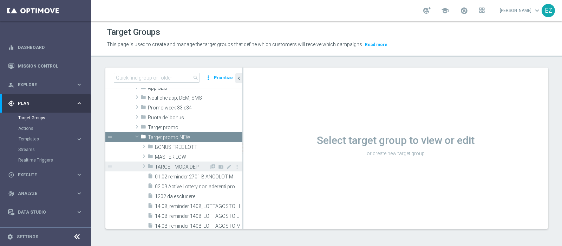
scroll to position [227, 0]
click at [182, 161] on div "folder TARGET MODA DEP" at bounding box center [179, 166] width 62 height 10
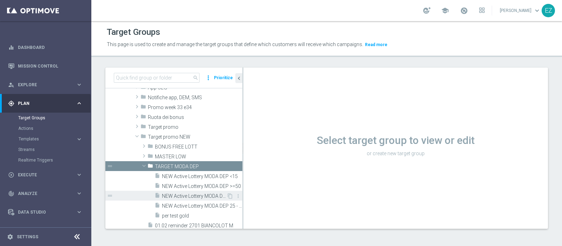
click at [184, 190] on div "insert_drive_file NEW Active Lottery MODA DEP 15 - <25" at bounding box center [191, 195] width 72 height 10
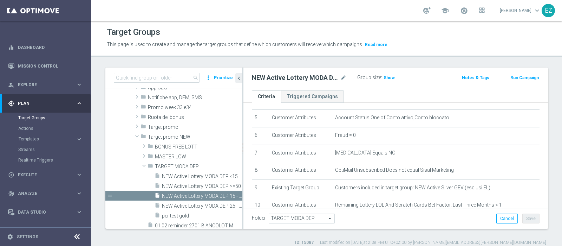
scroll to position [253, 0]
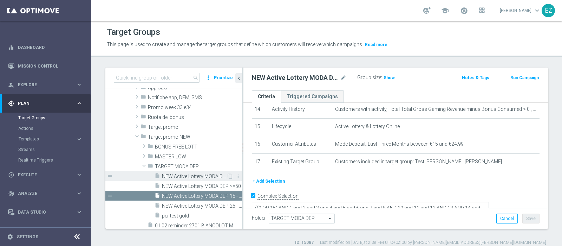
click at [174, 171] on div "insert_drive_file NEW Active Lottery MODA DEP <15" at bounding box center [191, 176] width 72 height 10
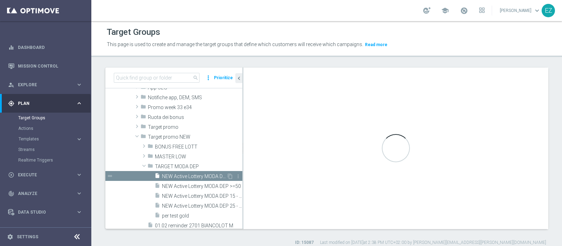
type textarea "((9 OR 14) AND 1 and 2 and 3 and 4 and 5 and 6 and 7 and 8 AND 10 and 11 and 12…"
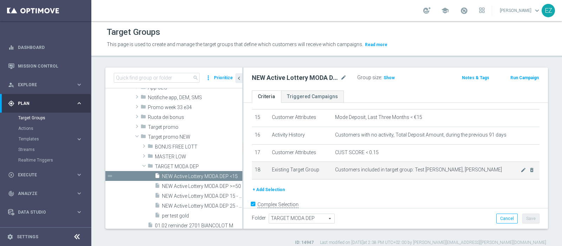
scroll to position [270, 0]
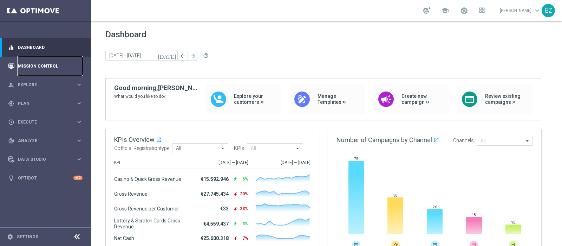
click at [43, 65] on link "Mission Control" at bounding box center [50, 66] width 65 height 19
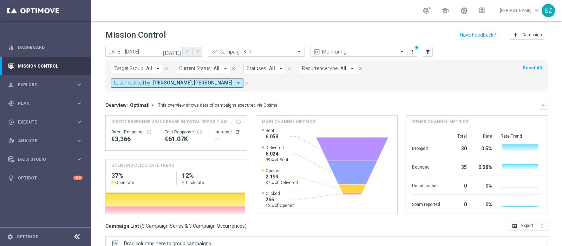
click at [177, 53] on icon "[DATE]" at bounding box center [172, 51] width 19 height 6
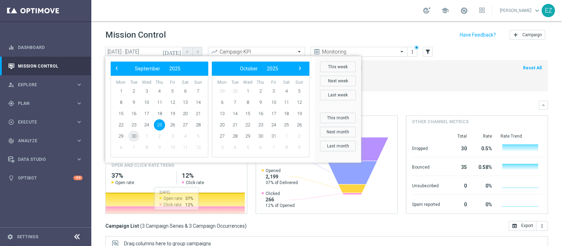
click at [131, 136] on span "30" at bounding box center [133, 135] width 11 height 11
type input "[DATE] - [DATE]"
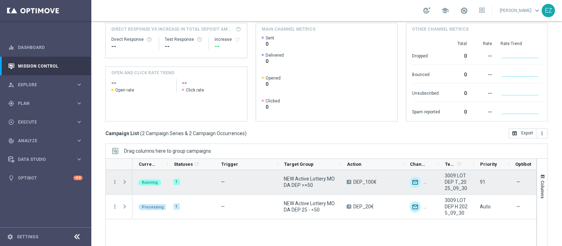
scroll to position [105, 0]
